Goal: Task Accomplishment & Management: Use online tool/utility

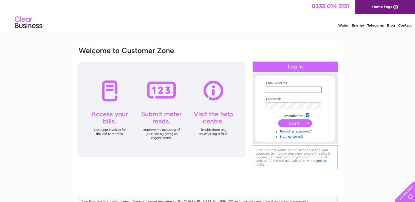
click at [285, 90] on input "text" at bounding box center [293, 90] width 57 height 7
type input "annette.mcalpine@yahoo.co.uk"
click at [298, 123] on input "submit" at bounding box center [295, 123] width 34 height 8
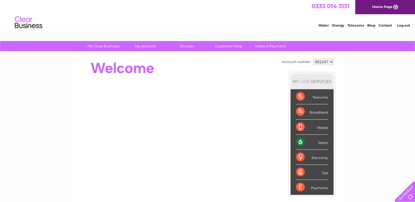
click at [299, 141] on div "Water" at bounding box center [312, 142] width 32 height 15
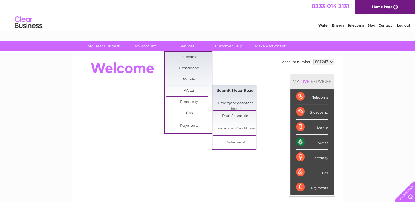
click at [229, 89] on link "Submit Meter Read" at bounding box center [234, 91] width 45 height 11
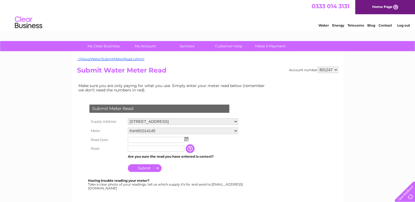
click at [186, 139] on img at bounding box center [186, 139] width 4 height 4
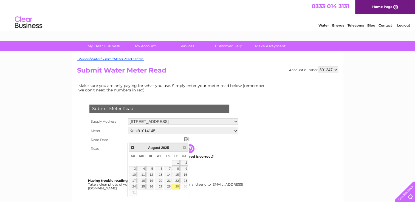
click at [177, 184] on link "29" at bounding box center [176, 186] width 8 height 5
type input "2025/08/29"
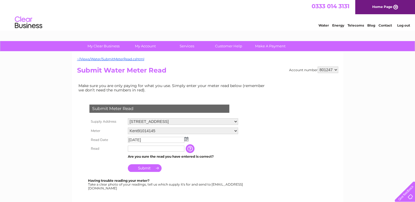
click at [151, 149] on input "text" at bounding box center [156, 149] width 56 height 6
type input "2902"
click at [149, 166] on input "Submit" at bounding box center [145, 168] width 34 height 8
